Goal: Task Accomplishment & Management: Use online tool/utility

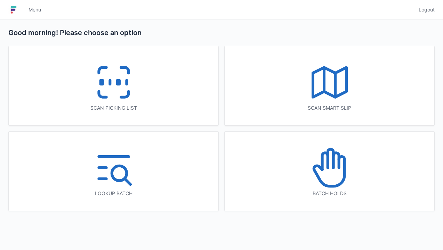
click at [113, 83] on icon at bounding box center [113, 82] width 44 height 44
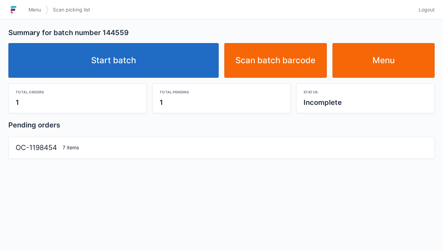
click at [118, 71] on link "Start batch" at bounding box center [113, 60] width 210 height 35
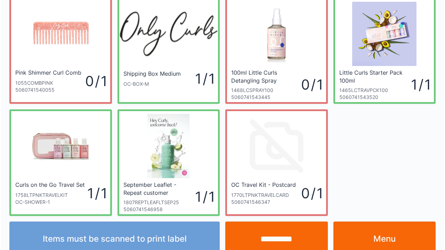
scroll to position [40, 0]
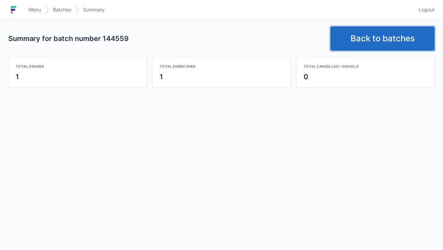
click at [373, 37] on link "Back to batches" at bounding box center [382, 38] width 104 height 24
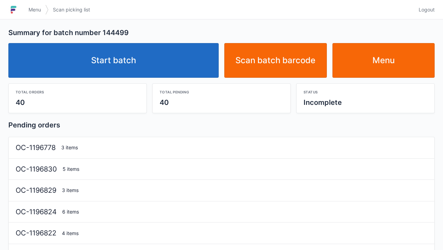
click at [126, 44] on link "Start batch" at bounding box center [113, 60] width 210 height 35
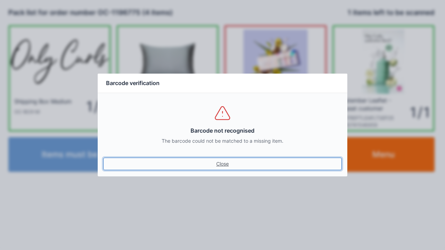
click at [217, 166] on link "Close" at bounding box center [222, 164] width 238 height 13
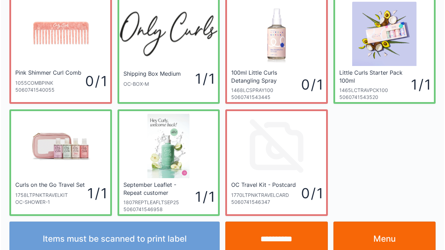
scroll to position [40, 0]
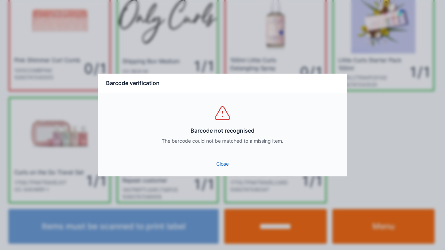
click at [224, 165] on link "Close" at bounding box center [222, 164] width 238 height 13
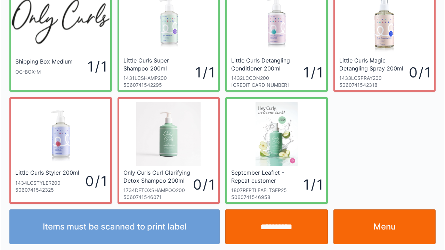
scroll to position [40, 0]
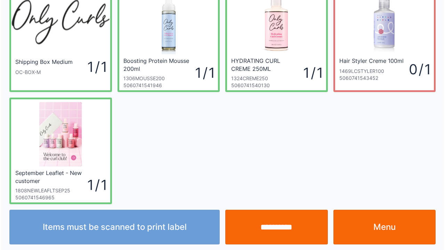
scroll to position [40, 0]
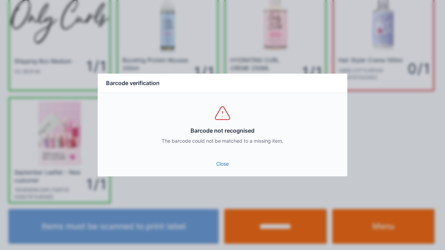
click at [219, 160] on link "Close" at bounding box center [222, 164] width 238 height 13
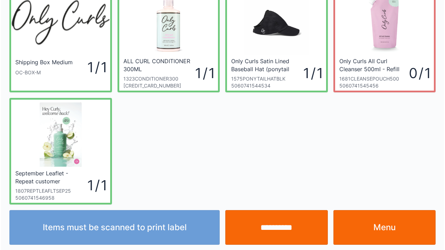
scroll to position [40, 0]
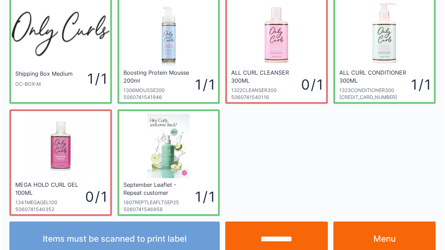
scroll to position [40, 0]
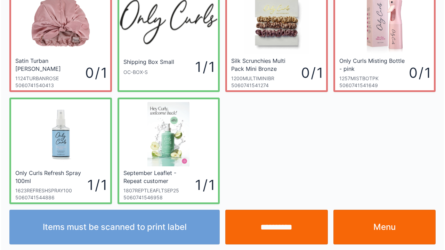
scroll to position [40, 0]
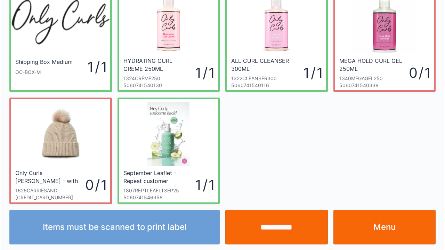
scroll to position [40, 0]
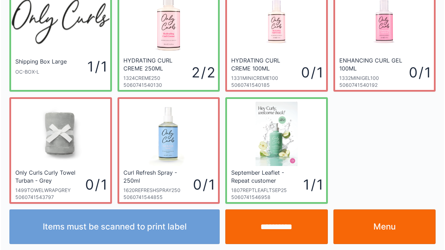
scroll to position [40, 0]
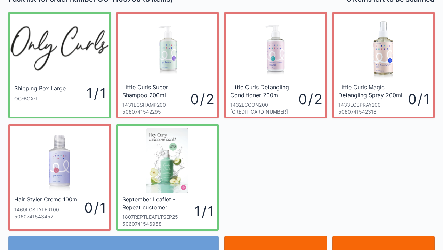
scroll to position [14, 0]
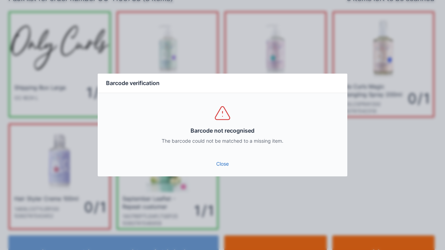
click at [226, 170] on link "Close" at bounding box center [222, 164] width 238 height 13
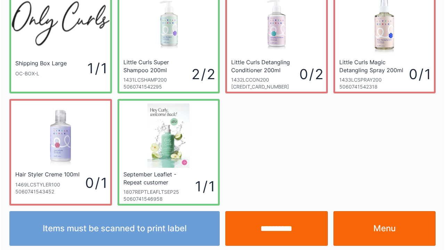
scroll to position [40, 0]
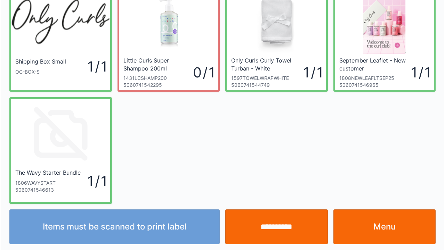
scroll to position [40, 0]
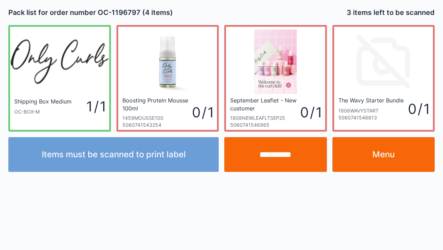
click at [376, 150] on link "Menu" at bounding box center [383, 154] width 103 height 35
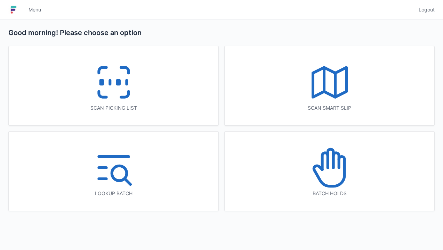
click at [113, 88] on icon at bounding box center [113, 82] width 44 height 44
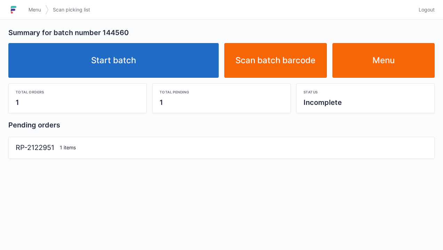
click at [112, 66] on link "Start batch" at bounding box center [113, 60] width 210 height 35
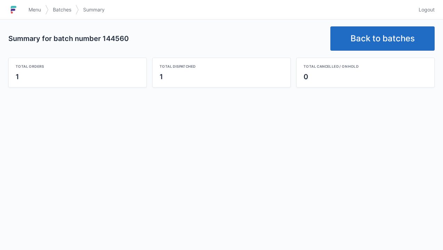
click at [359, 46] on link "Back to batches" at bounding box center [382, 38] width 104 height 24
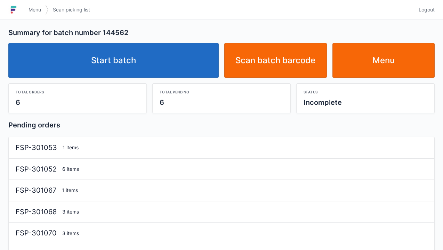
click at [114, 57] on link "Start batch" at bounding box center [113, 60] width 210 height 35
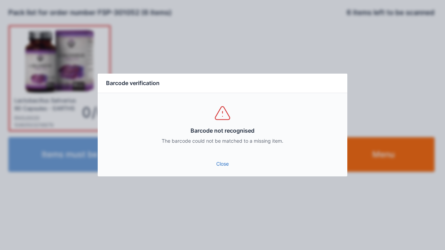
click at [219, 170] on link "Close" at bounding box center [222, 164] width 238 height 13
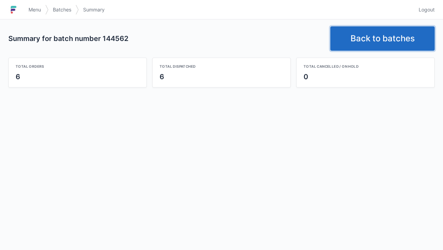
click at [363, 38] on link "Back to batches" at bounding box center [382, 38] width 104 height 24
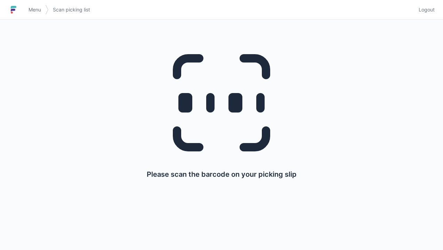
click at [25, 9] on link "Menu" at bounding box center [34, 9] width 21 height 13
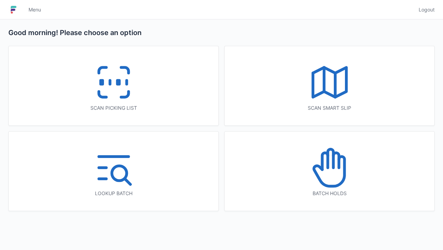
click at [125, 86] on icon at bounding box center [113, 82] width 44 height 44
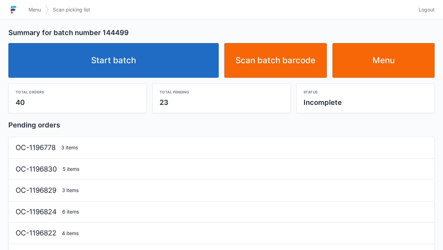
click at [114, 58] on link "Start batch" at bounding box center [113, 60] width 210 height 35
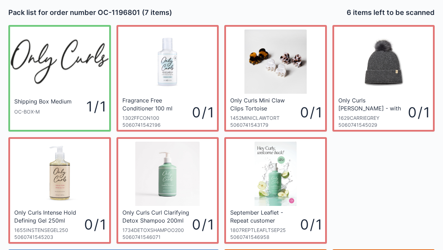
scroll to position [40, 0]
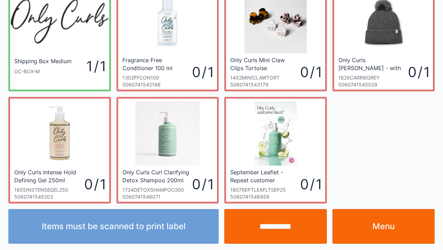
click at [371, 222] on link "Menu" at bounding box center [383, 226] width 103 height 35
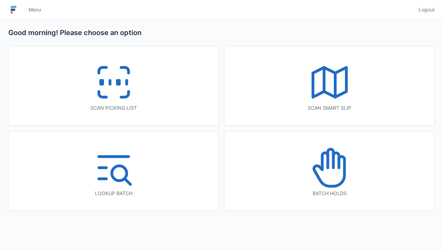
click at [101, 77] on icon at bounding box center [113, 82] width 44 height 44
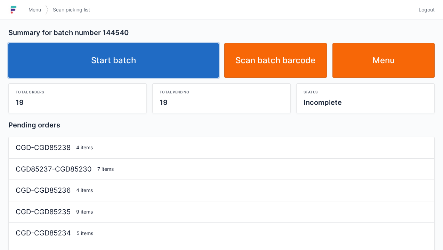
click at [132, 60] on link "Start batch" at bounding box center [113, 60] width 210 height 35
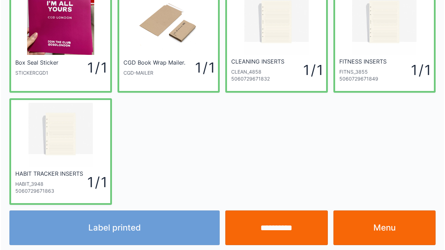
scroll to position [40, 0]
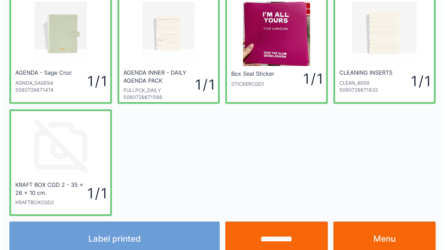
scroll to position [40, 0]
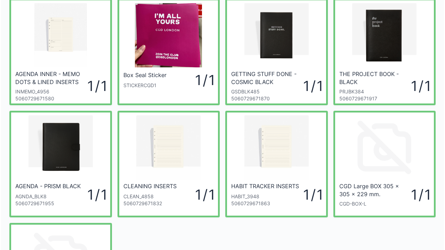
scroll to position [28, 0]
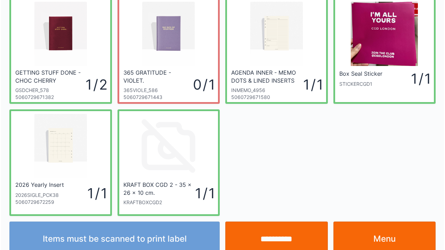
scroll to position [40, 0]
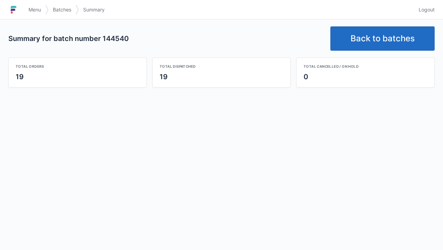
click at [376, 38] on link "Back to batches" at bounding box center [382, 38] width 104 height 24
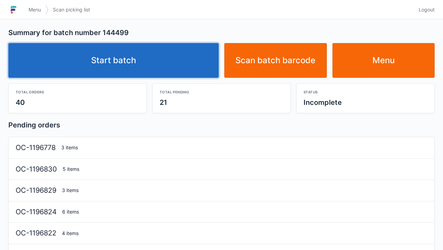
click at [121, 57] on link "Start batch" at bounding box center [113, 60] width 210 height 35
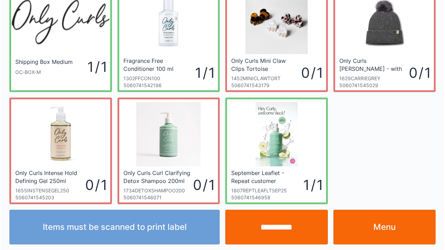
scroll to position [40, 0]
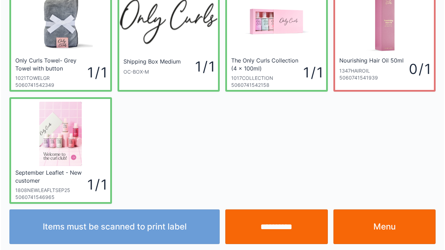
scroll to position [40, 0]
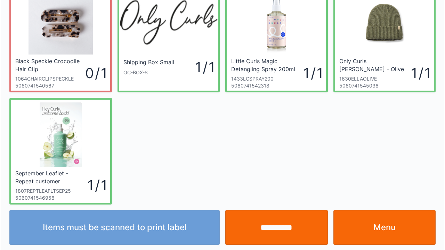
scroll to position [40, 0]
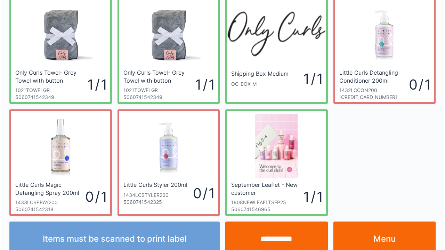
scroll to position [40, 0]
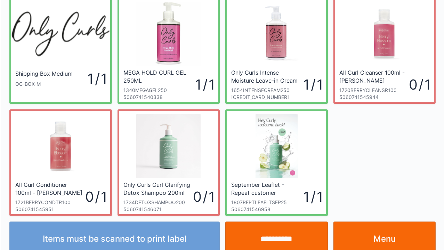
scroll to position [40, 0]
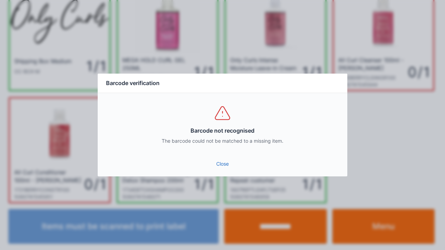
click at [225, 169] on link "Close" at bounding box center [222, 164] width 238 height 13
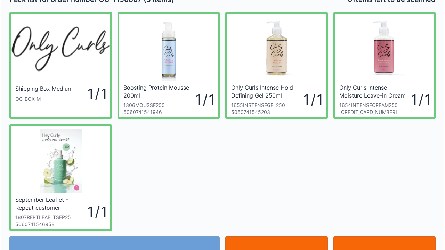
scroll to position [14, 0]
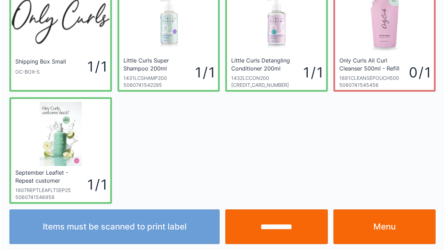
scroll to position [40, 0]
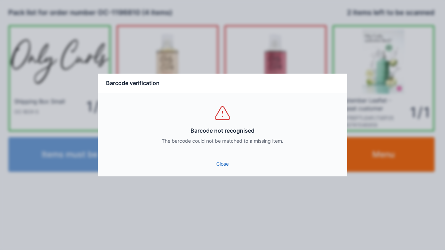
click at [228, 168] on link "Close" at bounding box center [222, 164] width 238 height 13
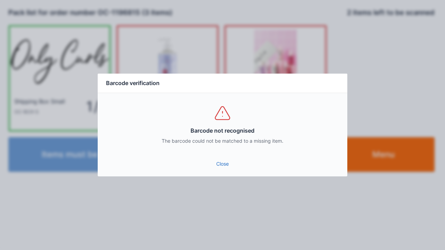
click at [221, 169] on link "Close" at bounding box center [222, 164] width 238 height 13
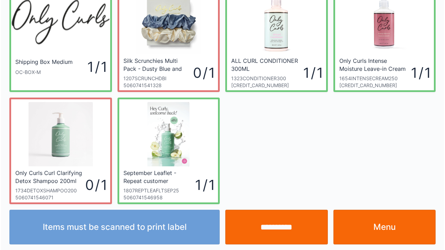
scroll to position [40, 0]
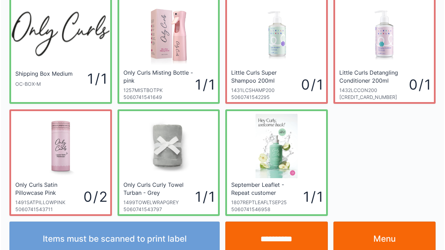
scroll to position [40, 0]
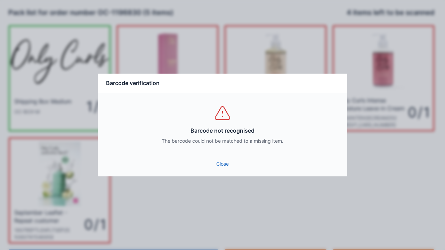
click at [224, 166] on link "Close" at bounding box center [222, 164] width 238 height 13
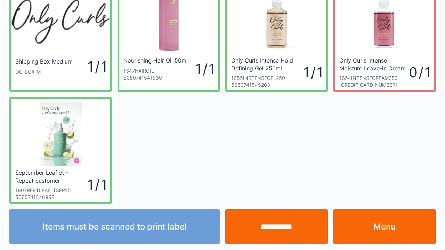
scroll to position [40, 0]
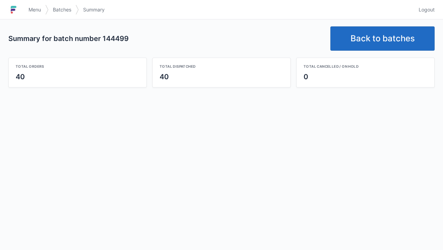
click at [370, 38] on link "Back to batches" at bounding box center [382, 38] width 104 height 24
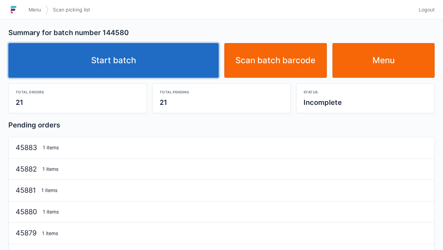
click at [148, 59] on link "Start batch" at bounding box center [113, 60] width 210 height 35
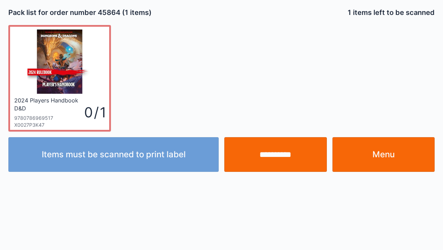
click at [271, 162] on input "**********" at bounding box center [275, 154] width 103 height 35
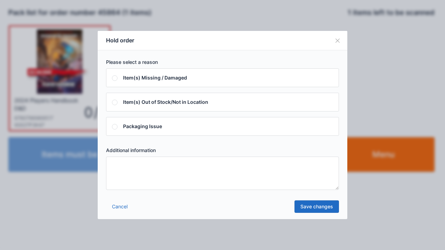
click at [128, 172] on textarea at bounding box center [222, 173] width 233 height 33
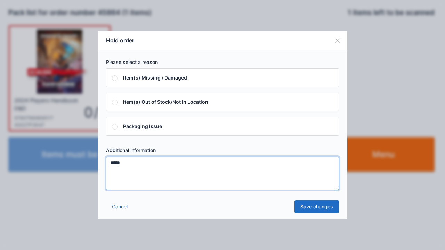
type textarea "*****"
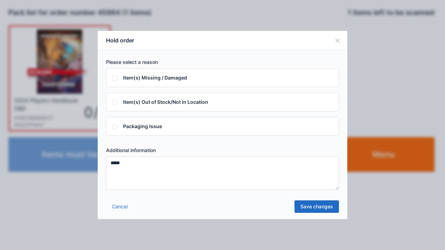
click at [318, 210] on link "Save changes" at bounding box center [316, 207] width 44 height 13
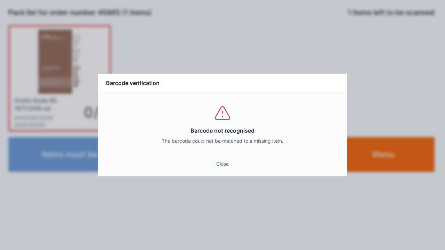
click at [220, 165] on link "Close" at bounding box center [222, 164] width 238 height 13
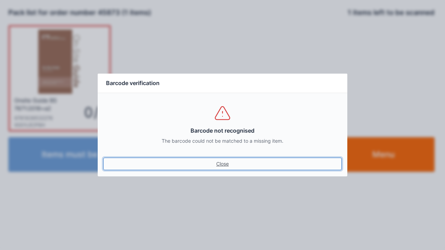
click at [229, 168] on link "Close" at bounding box center [222, 164] width 238 height 13
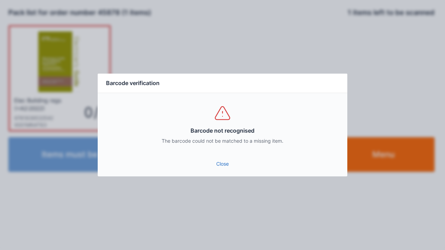
click at [222, 165] on link "Close" at bounding box center [222, 164] width 238 height 13
click at [224, 165] on link "Close" at bounding box center [222, 164] width 238 height 13
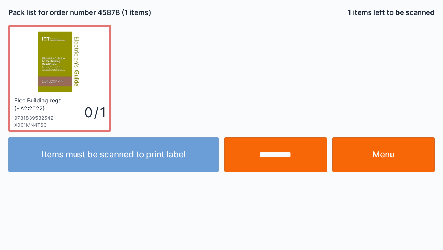
click at [381, 156] on link "Menu" at bounding box center [383, 154] width 103 height 35
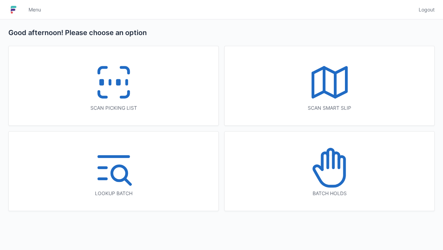
click at [318, 175] on icon at bounding box center [329, 172] width 31 height 30
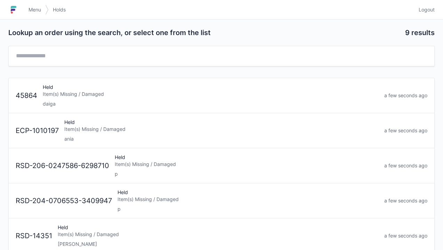
click at [68, 98] on div "Held Item(s) Missing / Damaged daiga" at bounding box center [210, 96] width 341 height 24
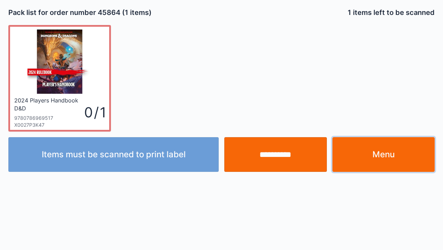
click at [381, 153] on link "Menu" at bounding box center [383, 154] width 103 height 35
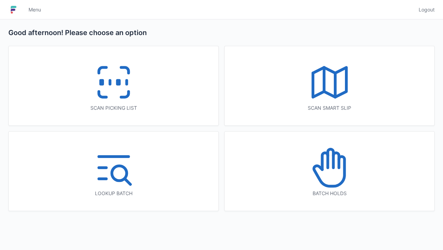
click at [101, 90] on icon at bounding box center [113, 82] width 44 height 44
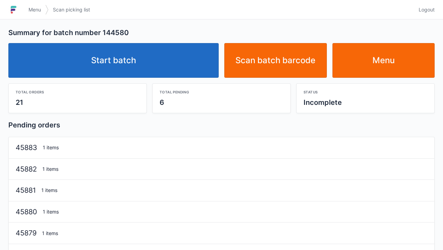
click at [123, 62] on link "Start batch" at bounding box center [113, 60] width 210 height 35
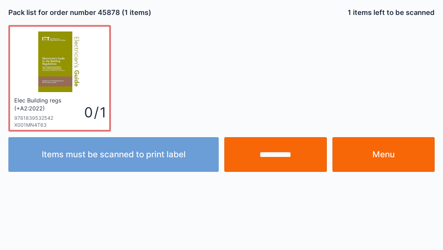
click at [269, 159] on input "**********" at bounding box center [275, 154] width 103 height 35
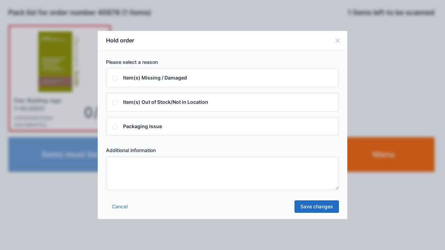
click at [115, 164] on textarea at bounding box center [222, 173] width 233 height 33
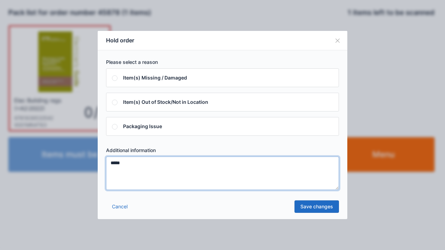
type textarea "*****"
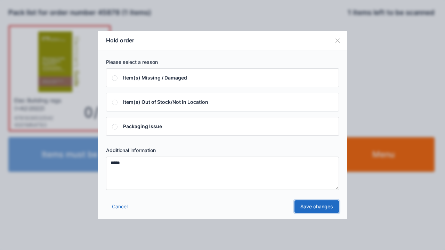
click at [311, 209] on link "Save changes" at bounding box center [316, 207] width 44 height 13
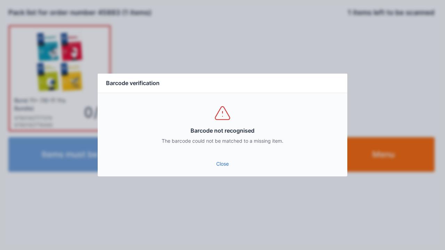
click at [225, 168] on link "Close" at bounding box center [222, 164] width 238 height 13
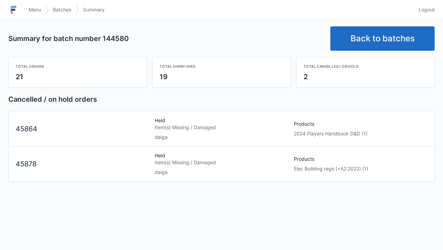
click at [371, 30] on link "Back to batches" at bounding box center [382, 38] width 104 height 24
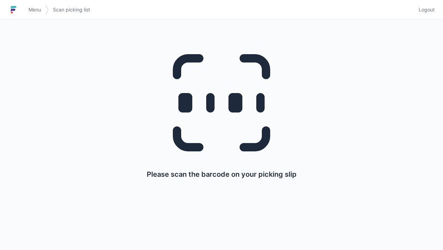
click at [26, 9] on link "Menu" at bounding box center [34, 9] width 21 height 13
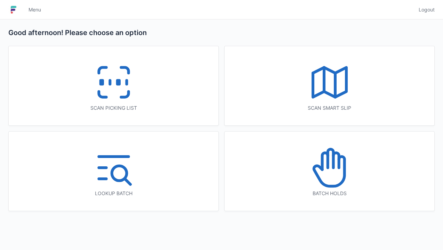
click at [336, 173] on icon at bounding box center [329, 168] width 44 height 44
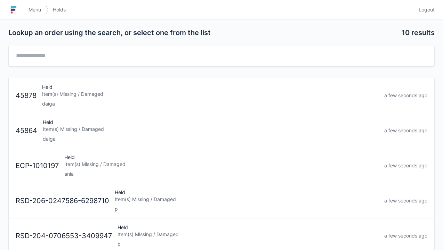
click at [57, 97] on div "Held Item(s) Missing / Damaged daiga" at bounding box center [210, 96] width 342 height 24
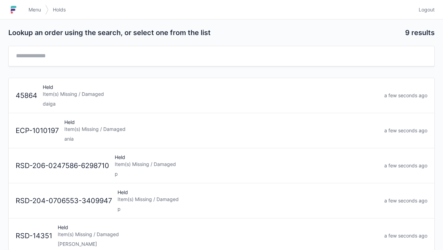
click at [48, 101] on div "daiga" at bounding box center [211, 103] width 336 height 7
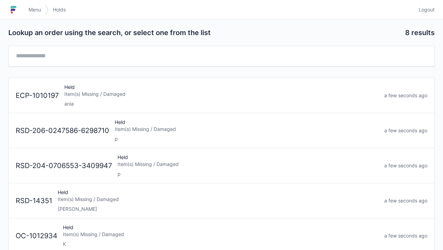
click at [16, 6] on img at bounding box center [13, 9] width 10 height 11
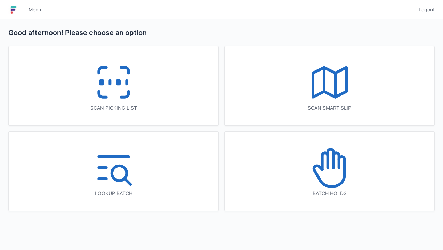
click at [115, 92] on icon at bounding box center [113, 82] width 44 height 44
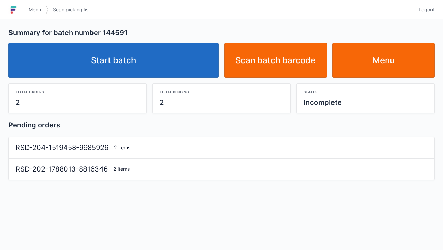
click at [118, 67] on link "Start batch" at bounding box center [113, 60] width 210 height 35
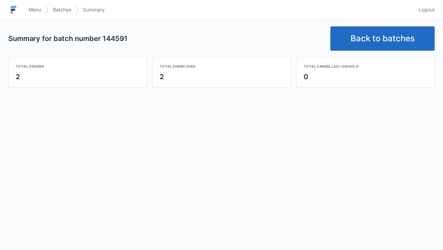
click at [382, 40] on link "Back to batches" at bounding box center [382, 38] width 104 height 24
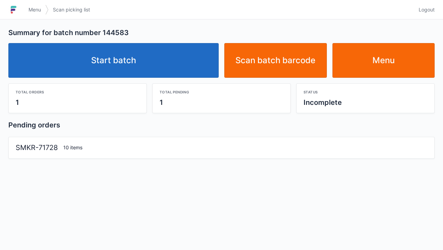
click at [109, 55] on link "Start batch" at bounding box center [113, 60] width 210 height 35
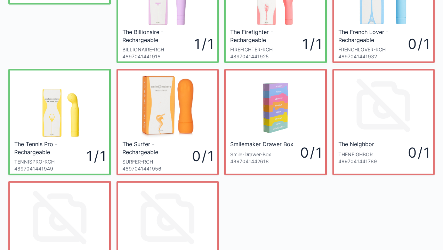
scroll to position [70, 0]
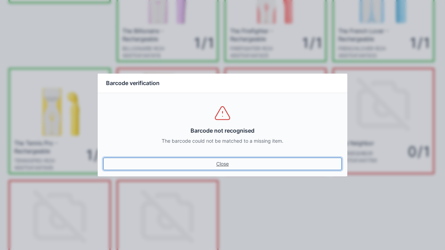
click at [214, 165] on link "Close" at bounding box center [222, 164] width 238 height 13
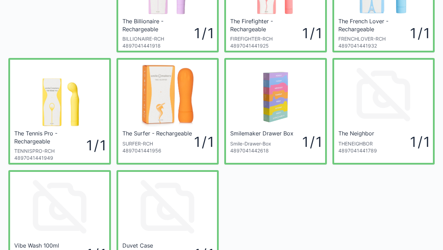
scroll to position [153, 0]
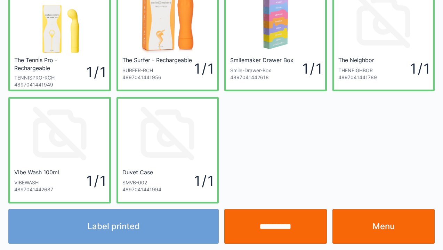
click at [379, 231] on link "Menu" at bounding box center [383, 226] width 103 height 35
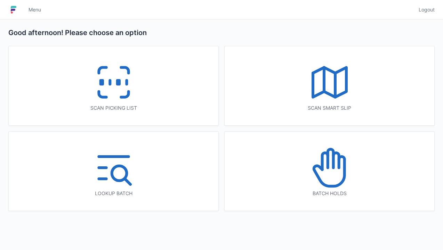
click at [109, 93] on icon at bounding box center [113, 82] width 44 height 44
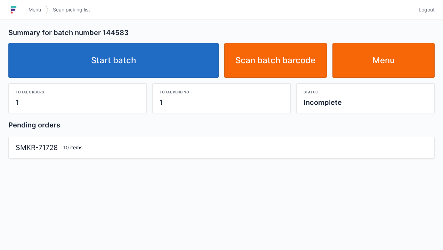
click at [146, 65] on link "Start batch" at bounding box center [113, 60] width 210 height 35
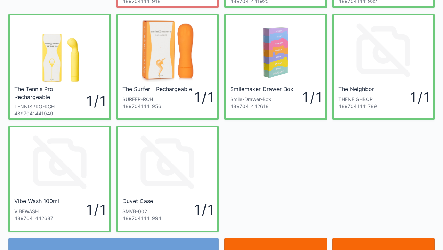
scroll to position [125, 0]
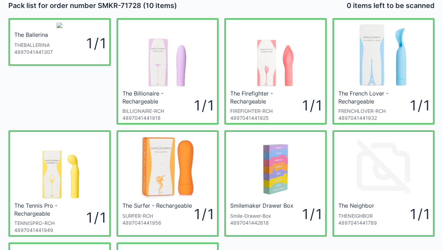
click at [59, 53] on div "1 / 1" at bounding box center [79, 43] width 52 height 20
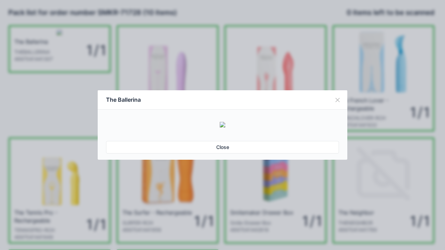
click at [220, 122] on img at bounding box center [223, 125] width 6 height 6
click at [335, 90] on button "Close" at bounding box center [337, 99] width 19 height 19
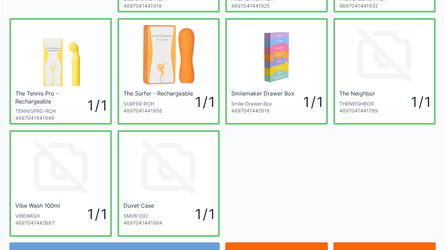
scroll to position [133, 0]
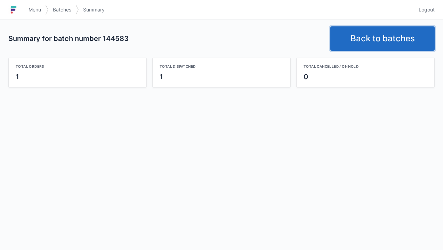
click at [356, 28] on link "Back to batches" at bounding box center [382, 38] width 104 height 24
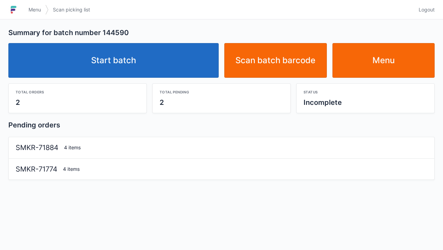
click at [139, 58] on link "Start batch" at bounding box center [113, 60] width 210 height 35
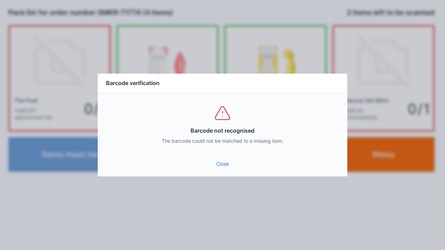
click at [217, 169] on link "Close" at bounding box center [222, 164] width 238 height 13
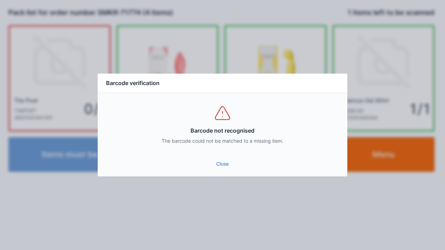
click at [213, 169] on link "Close" at bounding box center [222, 164] width 238 height 13
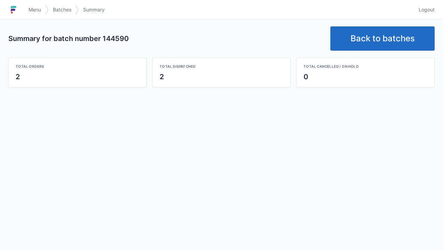
click at [377, 33] on link "Back to batches" at bounding box center [382, 38] width 104 height 24
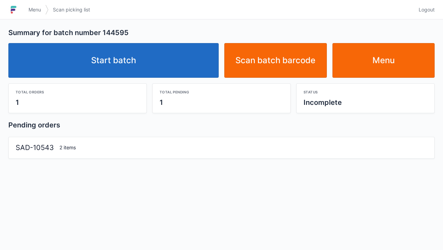
click at [96, 58] on link "Start batch" at bounding box center [113, 60] width 210 height 35
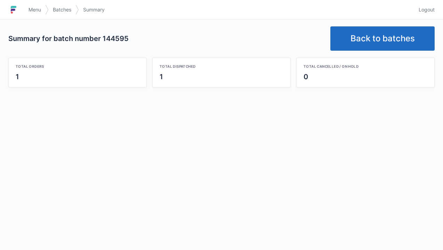
click at [377, 36] on link "Back to batches" at bounding box center [382, 38] width 104 height 24
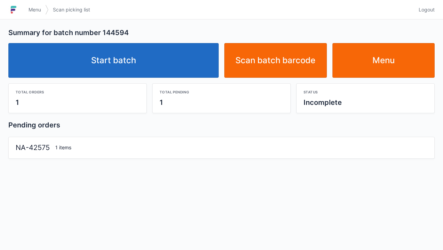
click at [143, 57] on link "Start batch" at bounding box center [113, 60] width 210 height 35
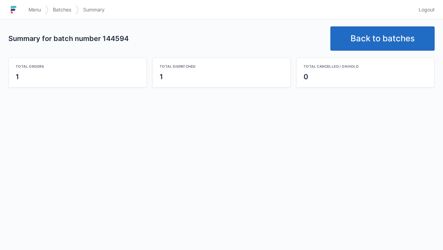
click at [371, 36] on link "Back to batches" at bounding box center [382, 38] width 104 height 24
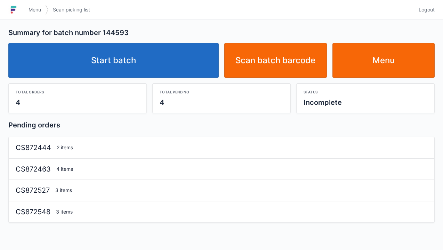
click at [107, 60] on link "Start batch" at bounding box center [113, 60] width 210 height 35
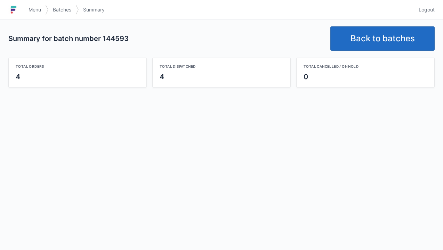
click at [370, 38] on link "Back to batches" at bounding box center [382, 38] width 104 height 24
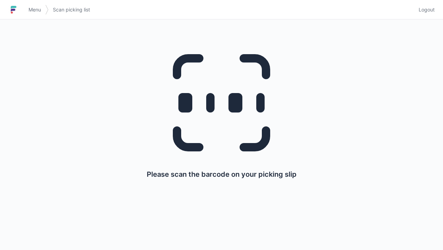
click at [38, 7] on span "Menu" at bounding box center [35, 9] width 13 height 7
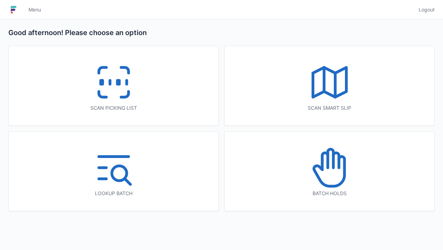
click at [325, 200] on div "Batch holds" at bounding box center [330, 171] width 210 height 79
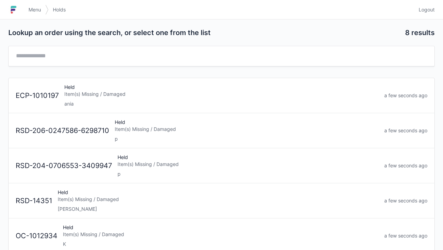
click at [174, 101] on div "ania" at bounding box center [221, 103] width 314 height 7
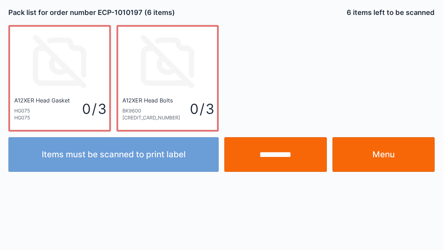
click at [373, 160] on link "Menu" at bounding box center [383, 154] width 103 height 35
